Goal: Task Accomplishment & Management: Use online tool/utility

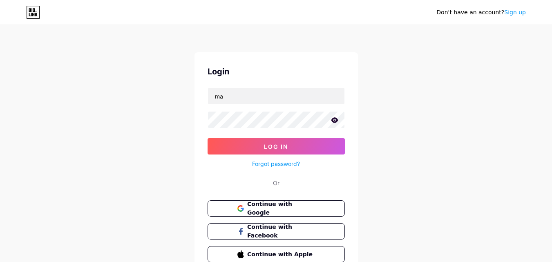
type input "[EMAIL_ADDRESS][DOMAIN_NAME]"
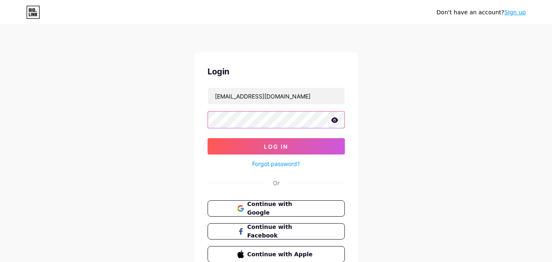
click at [208, 138] on button "Log In" at bounding box center [276, 146] width 137 height 16
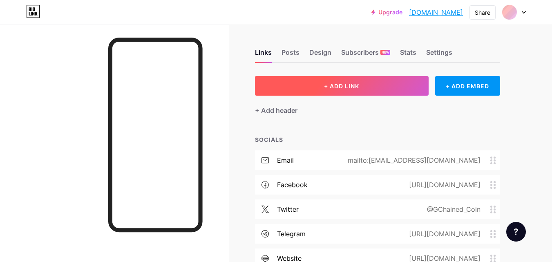
click at [304, 85] on button "+ ADD LINK" at bounding box center [342, 86] width 174 height 20
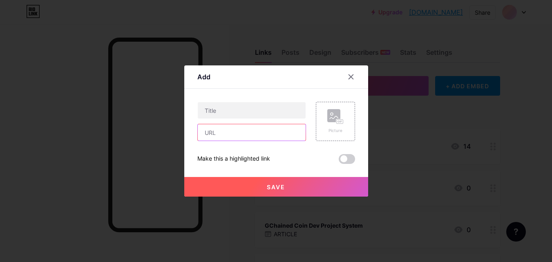
click at [258, 127] on input "text" at bounding box center [252, 132] width 108 height 16
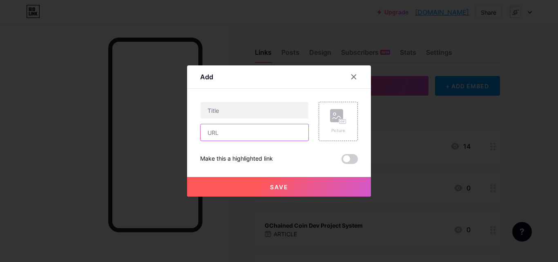
paste input "[URL][DOMAIN_NAME]"
type input "[URL][DOMAIN_NAME]"
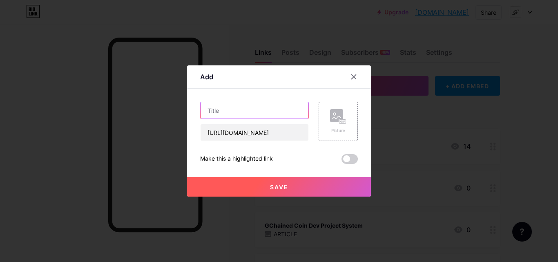
click at [264, 110] on input "text" at bounding box center [255, 110] width 108 height 16
paste input "GChained Coin Network Live Tracker"
type input "GChained Coin Network Live Tracker (Main 3)"
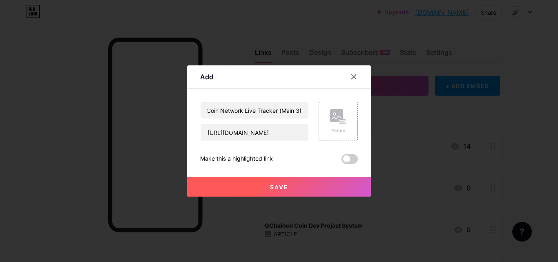
click at [258, 189] on button "Save" at bounding box center [279, 187] width 184 height 20
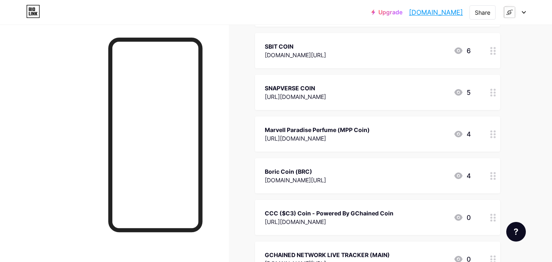
scroll to position [2206, 0]
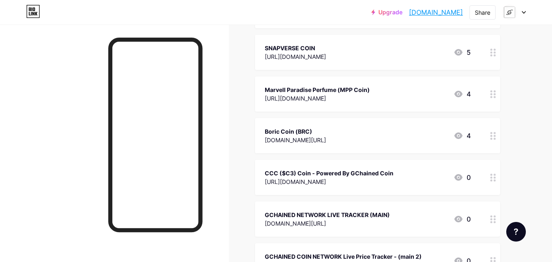
click at [523, 13] on icon at bounding box center [524, 12] width 4 height 3
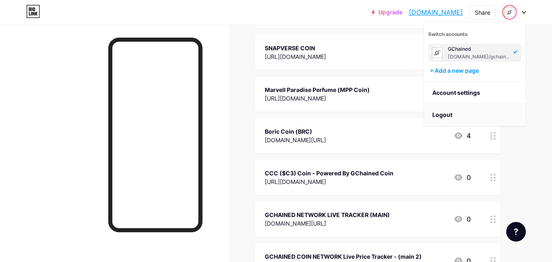
click at [473, 114] on li "Logout" at bounding box center [474, 115] width 101 height 22
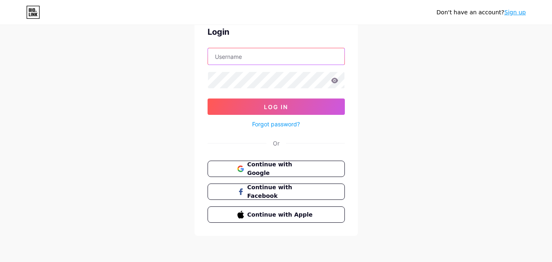
type input "[EMAIL_ADDRESS][DOMAIN_NAME]"
